Goal: Information Seeking & Learning: Learn about a topic

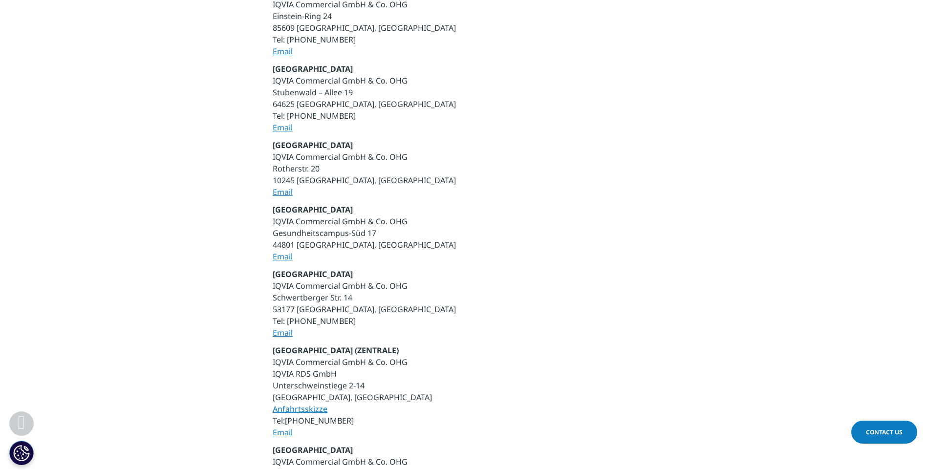
scroll to position [195, 0]
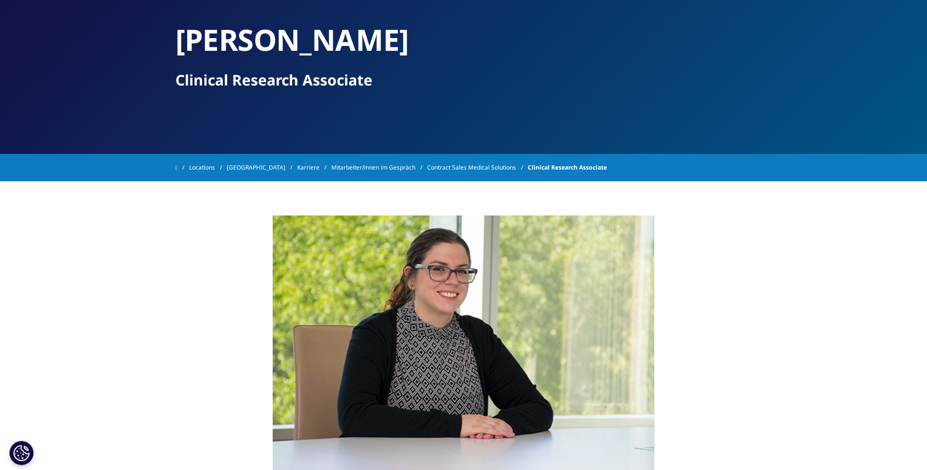
scroll to position [49, 0]
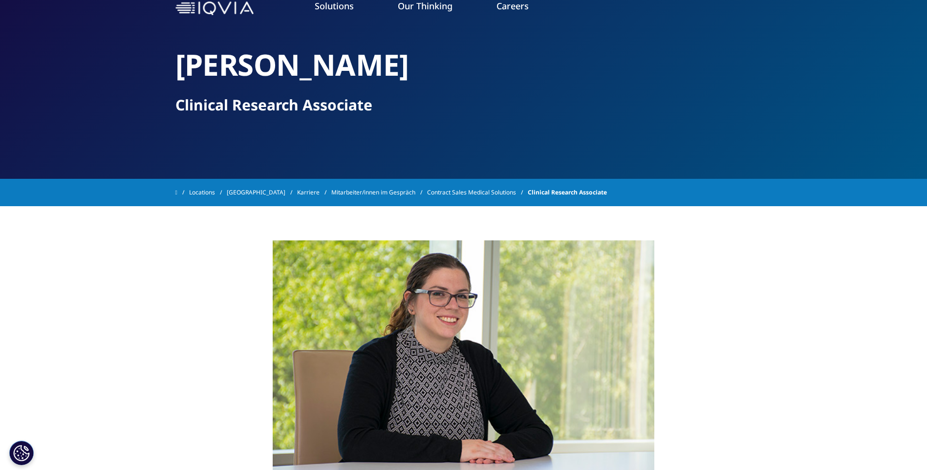
click at [383, 193] on link "Mitarbeiter/innen im Gespräch" at bounding box center [379, 193] width 96 height 18
